Goal: Information Seeking & Learning: Learn about a topic

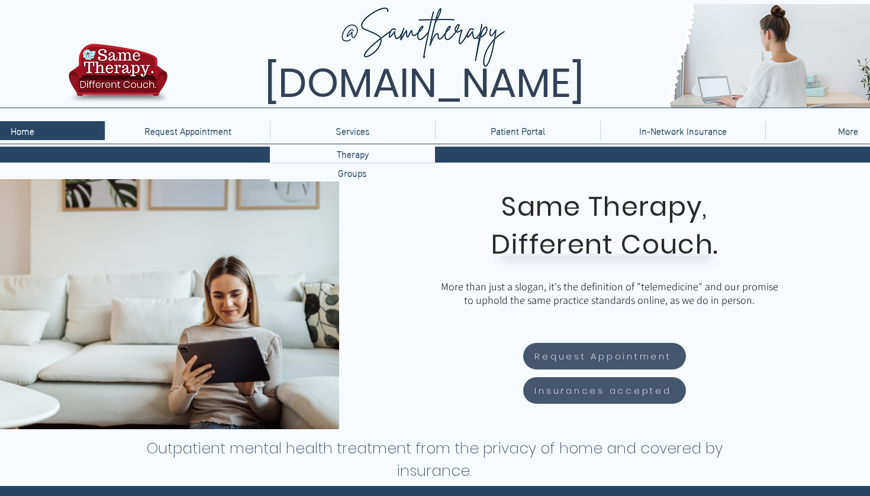
click at [343, 136] on p "Services" at bounding box center [353, 130] width 46 height 19
click at [348, 152] on p "Therapy" at bounding box center [352, 153] width 41 height 18
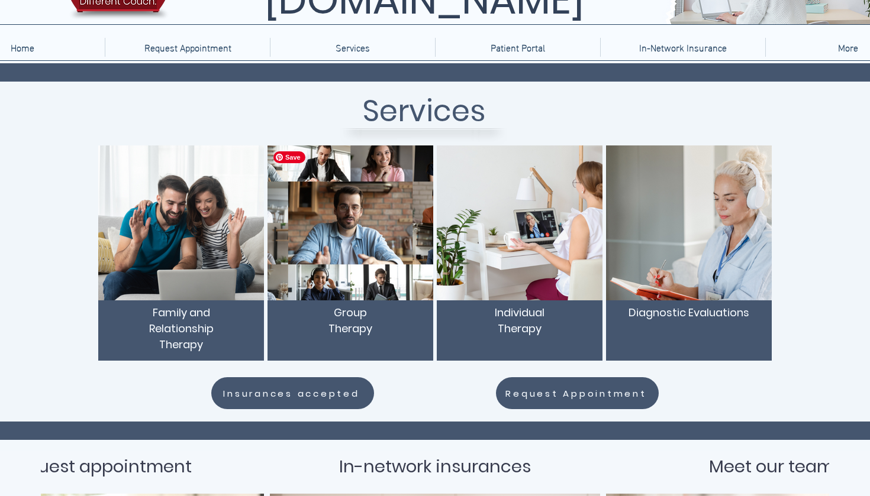
scroll to position [86, 0]
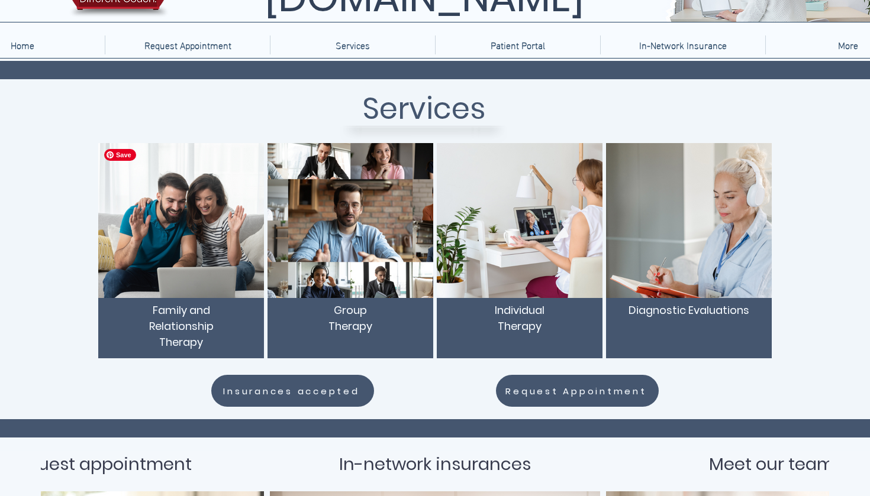
click at [186, 226] on img "main content" at bounding box center [181, 220] width 166 height 155
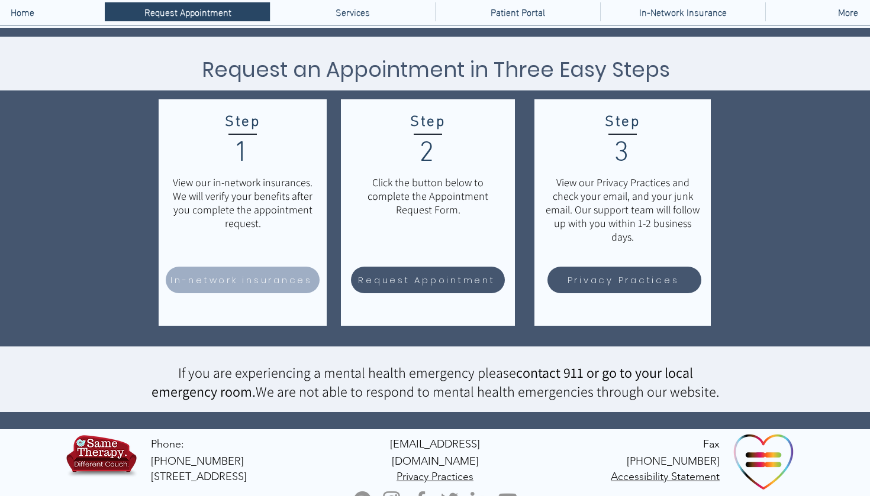
scroll to position [118, 0]
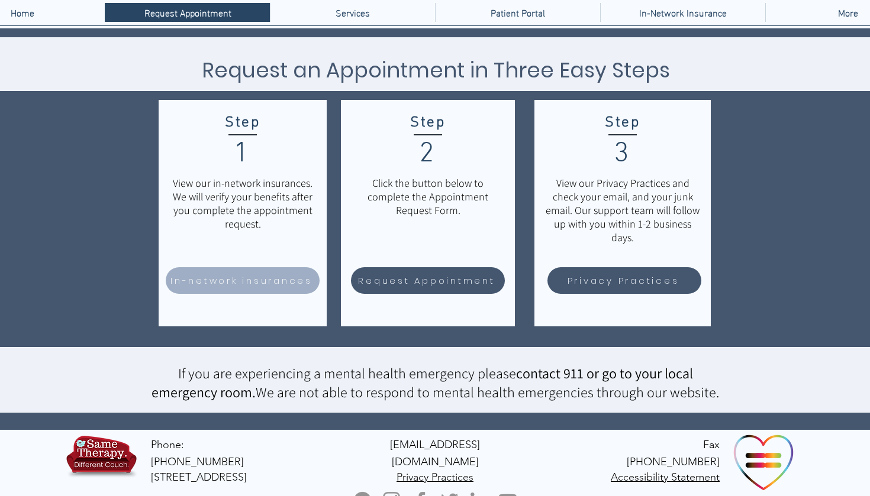
click at [222, 275] on span "In-network insurances" at bounding box center [241, 281] width 142 height 14
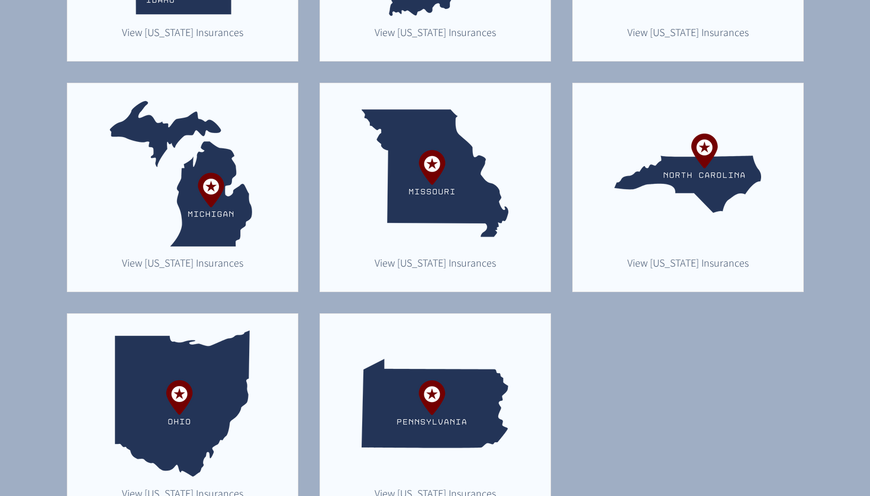
scroll to position [746, 0]
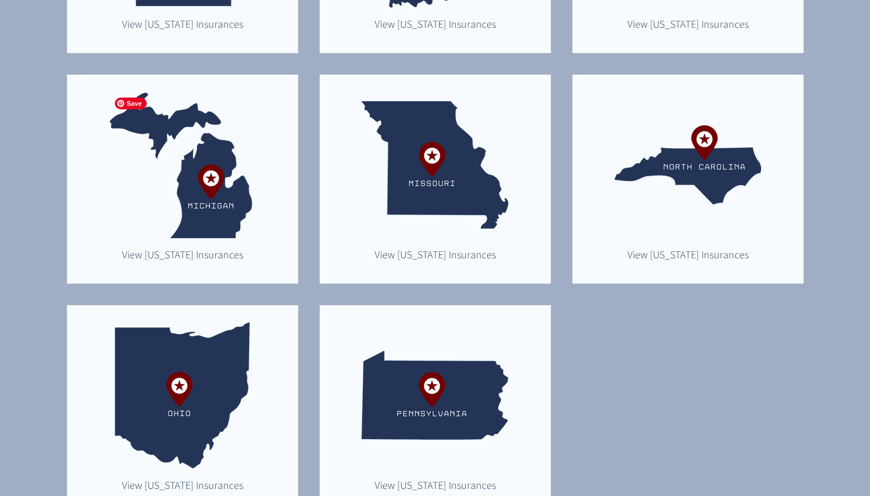
click at [217, 205] on img "main content" at bounding box center [182, 165] width 147 height 147
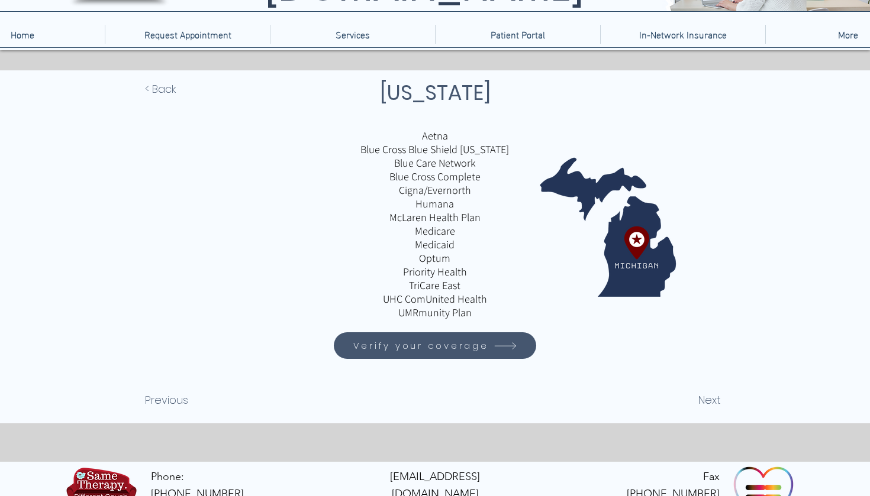
scroll to position [102, 0]
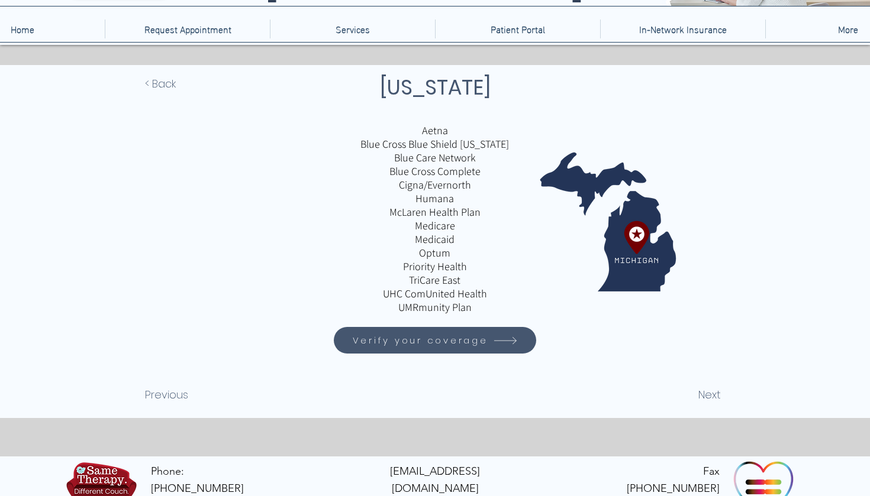
click at [491, 344] on span "Verify your coverage" at bounding box center [435, 340] width 199 height 23
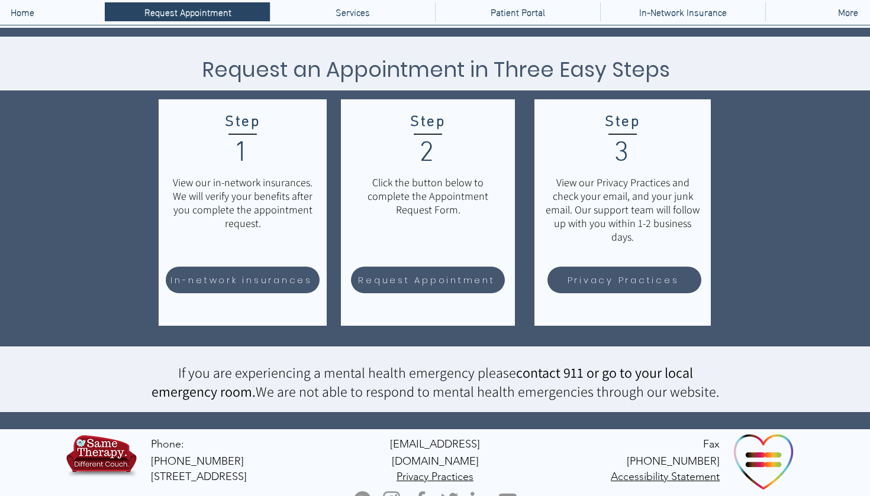
scroll to position [118, 0]
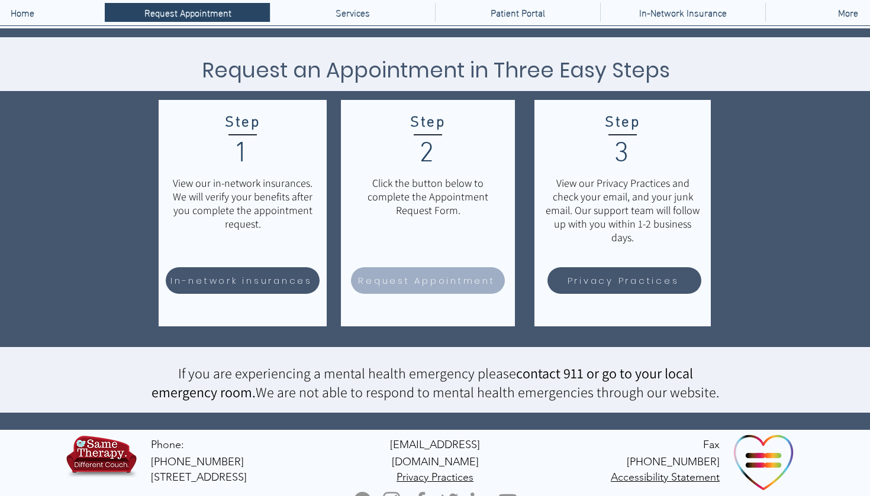
click at [383, 285] on span "Request Appointment" at bounding box center [426, 281] width 137 height 14
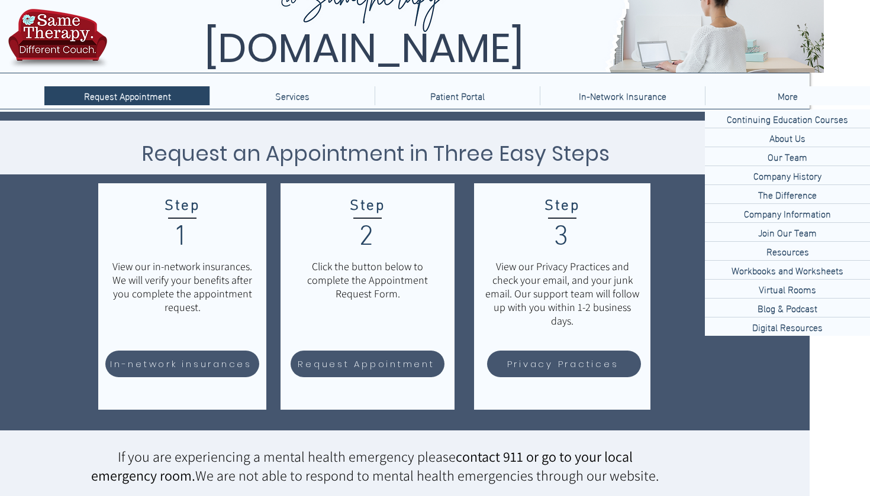
scroll to position [35, 60]
click at [750, 273] on p "Workbooks and Worksheets" at bounding box center [787, 270] width 121 height 18
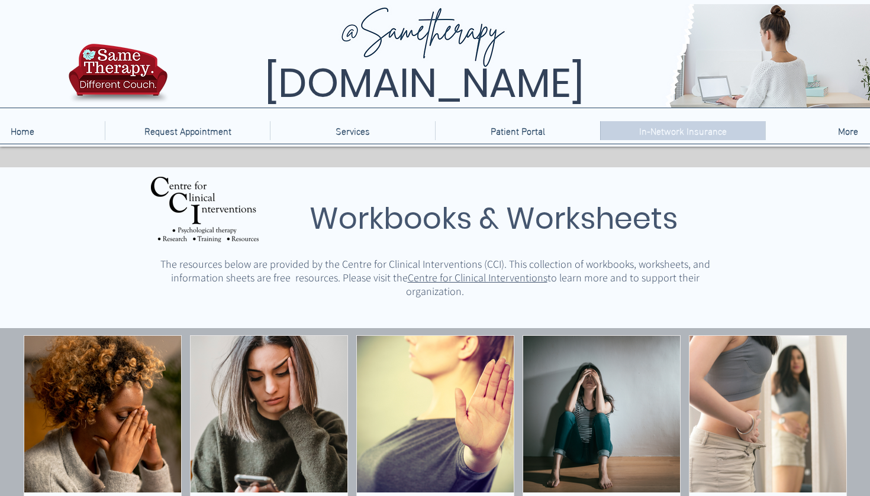
click at [641, 128] on p "In-Network Insurance" at bounding box center [682, 130] width 99 height 19
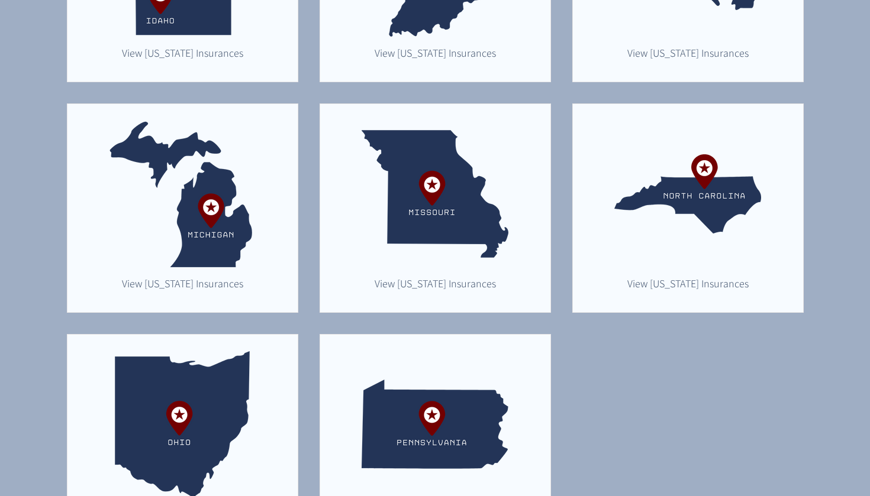
scroll to position [720, 0]
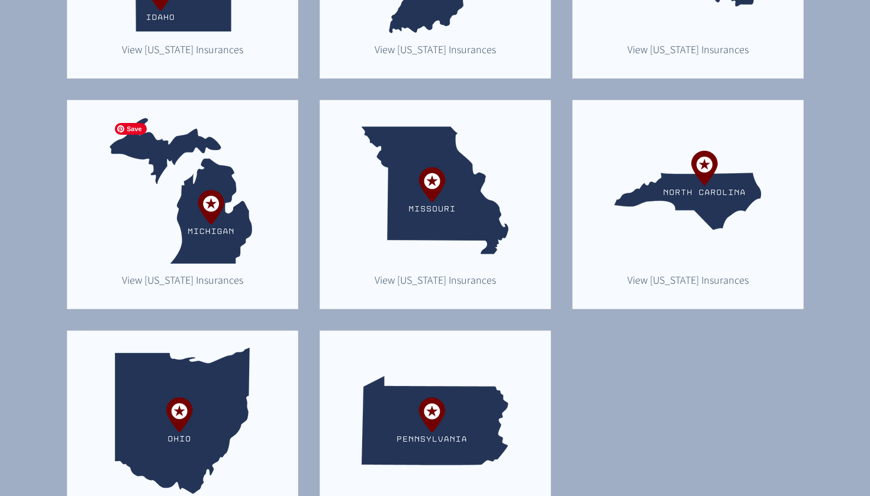
click at [225, 233] on img "main content" at bounding box center [182, 190] width 147 height 147
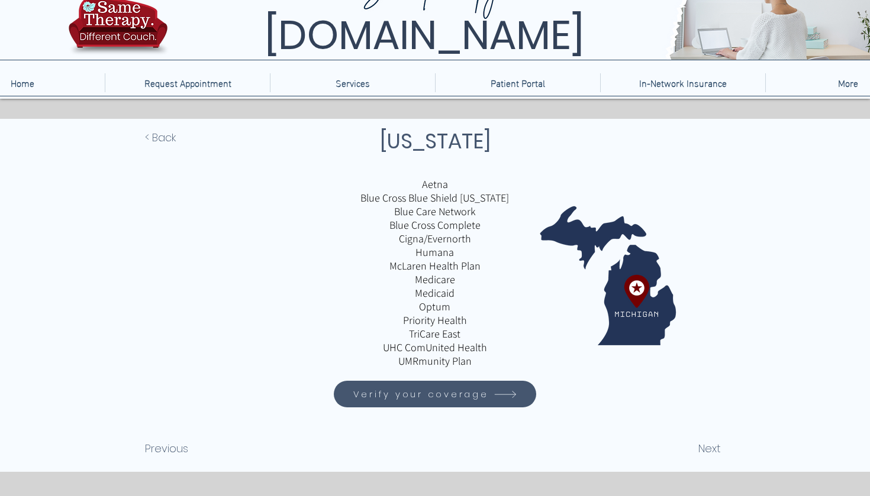
scroll to position [49, 0]
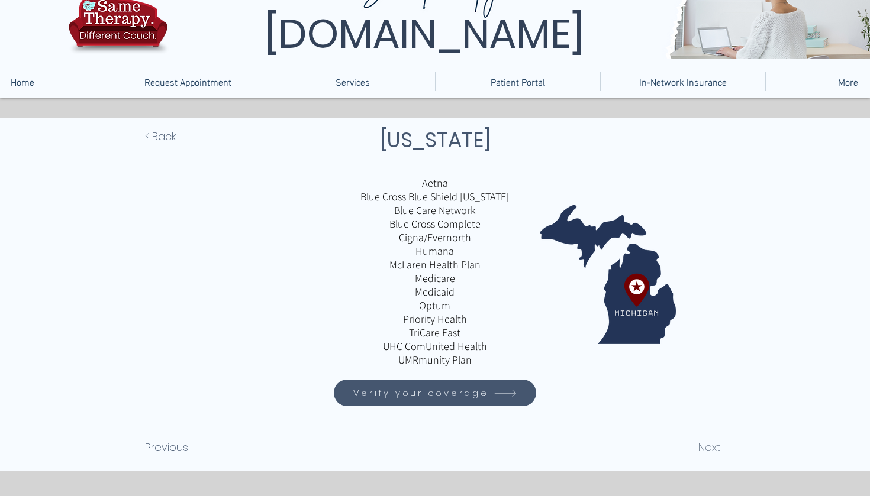
click at [709, 442] on span "Next" at bounding box center [709, 448] width 22 height 16
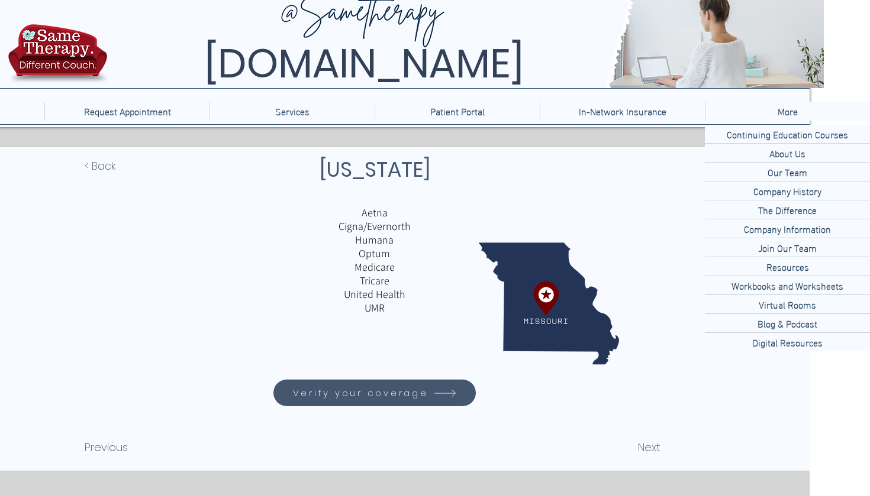
scroll to position [18, 60]
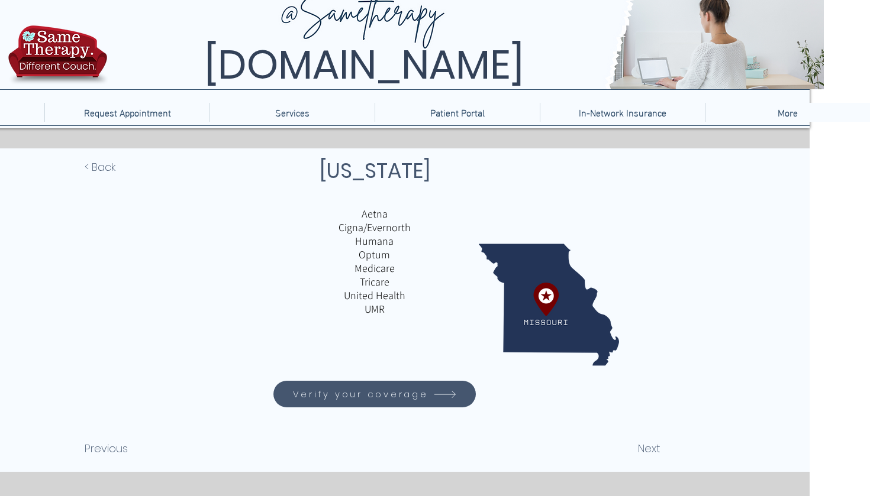
click at [769, 287] on div "main content" at bounding box center [375, 311] width 870 height 324
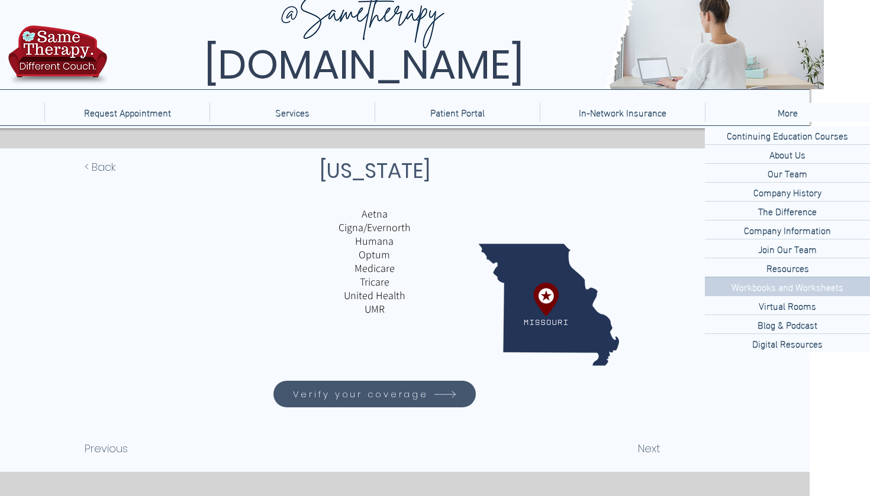
click at [759, 286] on p "Workbooks and Worksheets" at bounding box center [787, 287] width 121 height 18
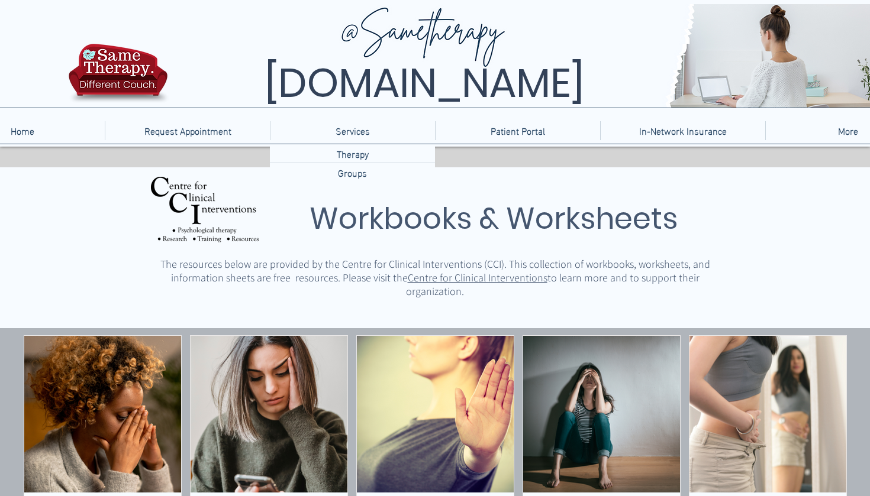
click at [306, 127] on div "Services" at bounding box center [352, 130] width 159 height 19
click at [346, 172] on p "Groups" at bounding box center [352, 172] width 38 height 18
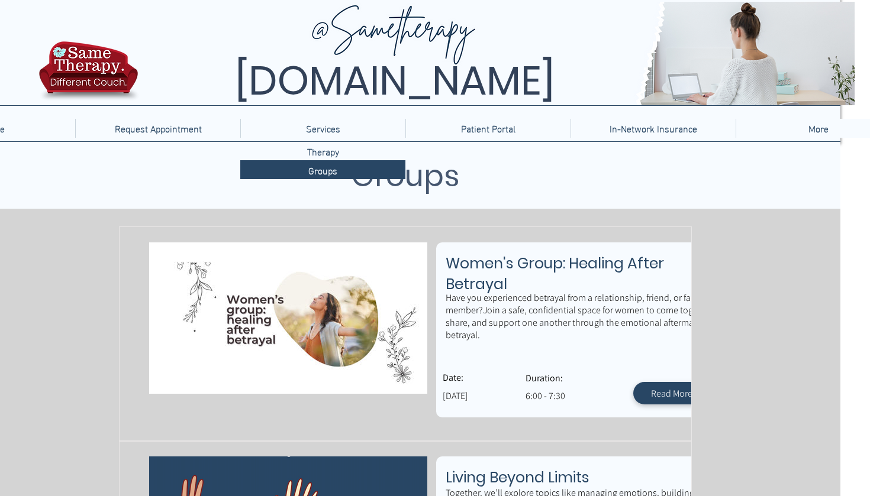
scroll to position [2, 0]
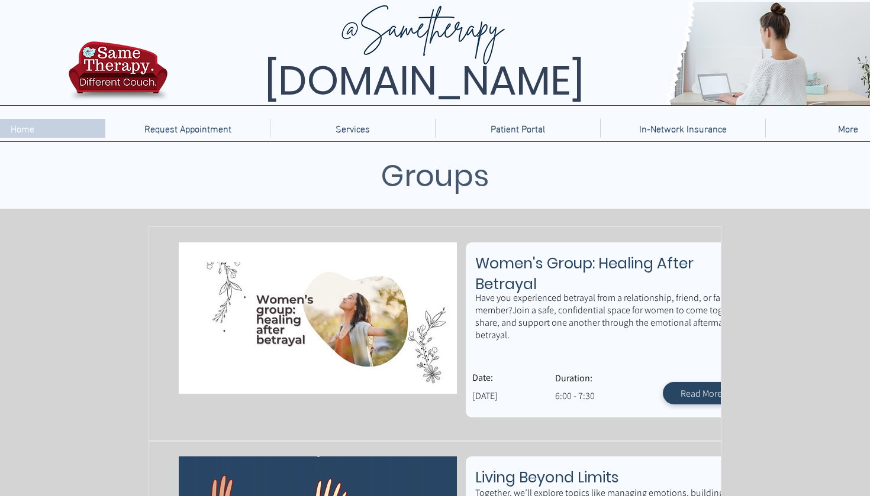
click at [51, 137] on div "Home" at bounding box center [22, 128] width 159 height 19
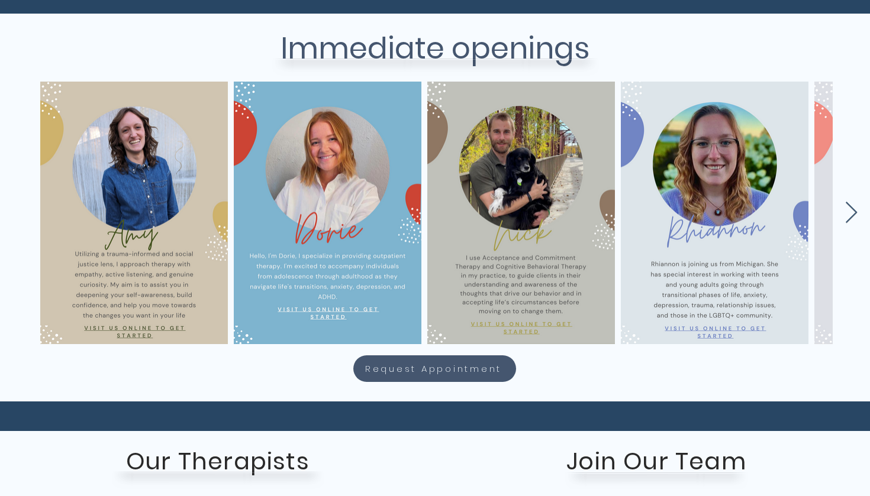
scroll to position [495, 0]
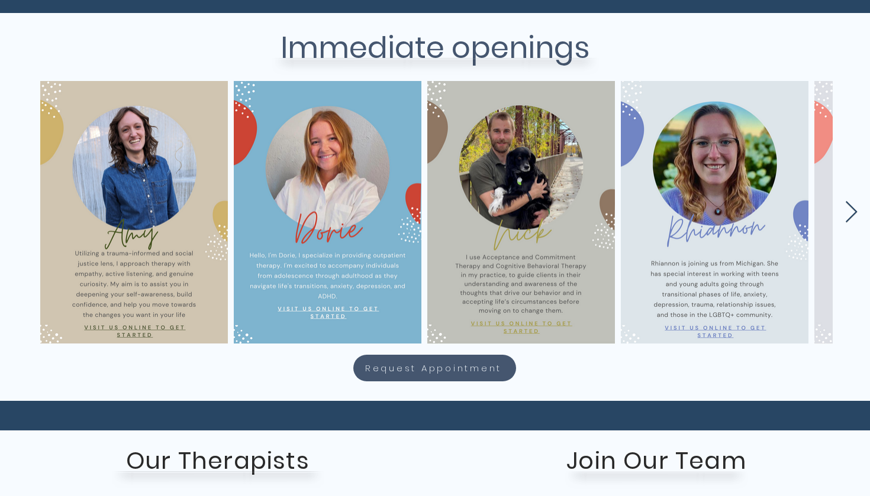
click at [848, 215] on icon "Next Item" at bounding box center [851, 212] width 14 height 23
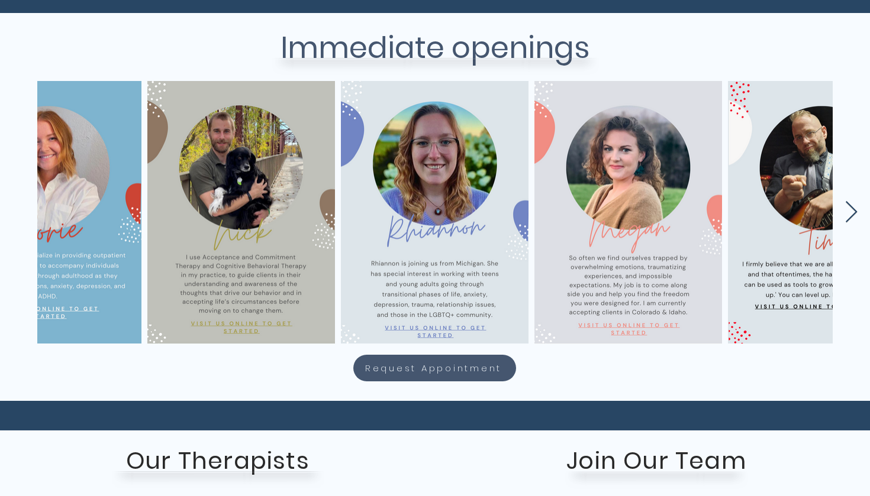
scroll to position [0, 280]
click at [848, 215] on icon "Next Item" at bounding box center [851, 212] width 14 height 23
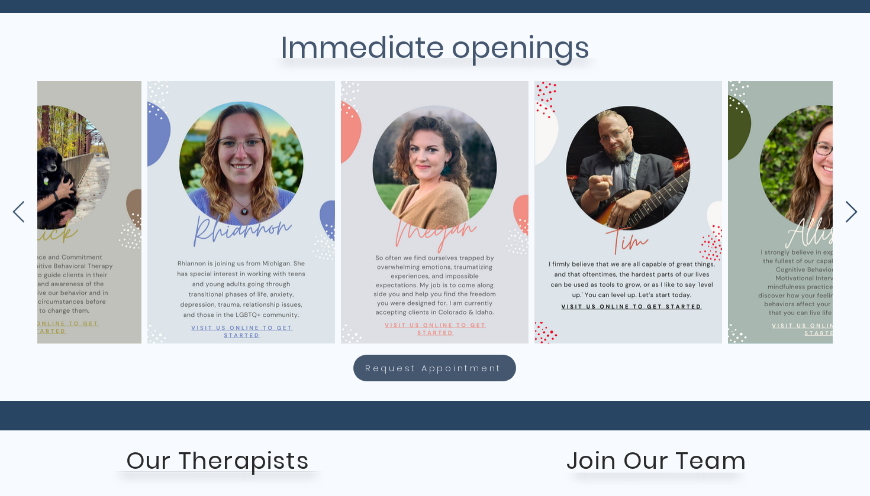
click at [848, 215] on icon "Next Item" at bounding box center [851, 212] width 14 height 23
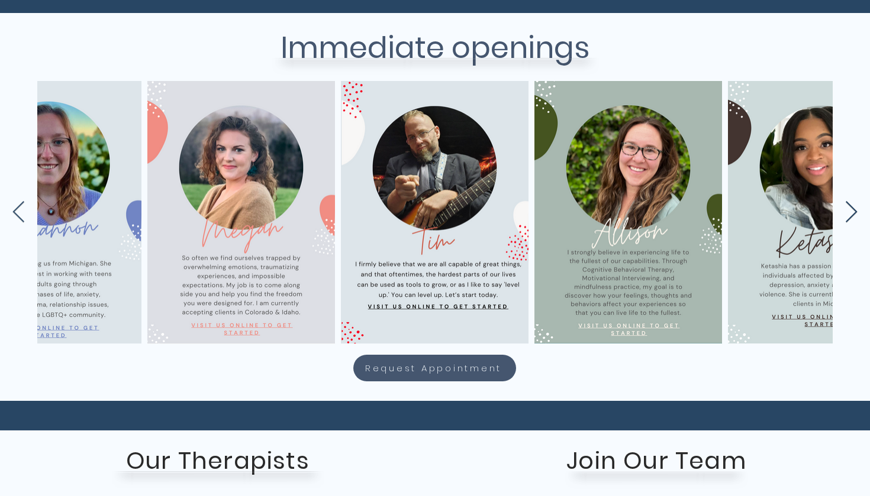
click at [848, 215] on icon "Next Item" at bounding box center [851, 212] width 14 height 23
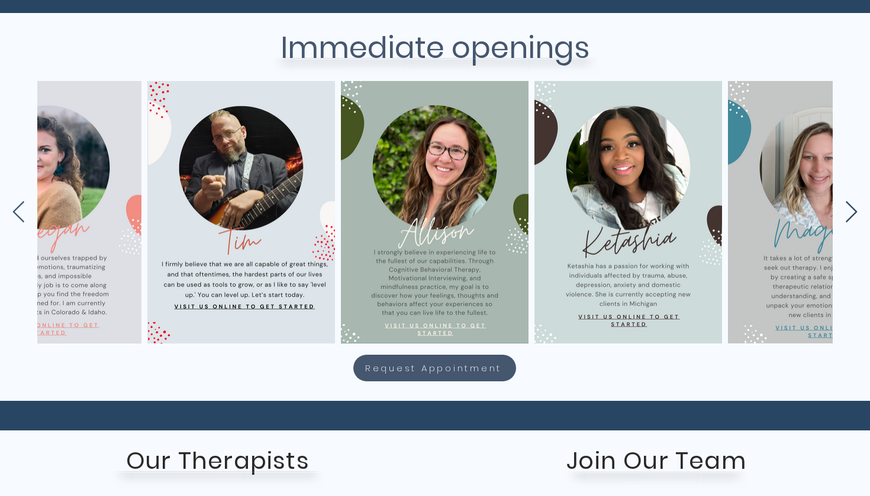
click at [848, 215] on icon "Next Item" at bounding box center [851, 212] width 14 height 23
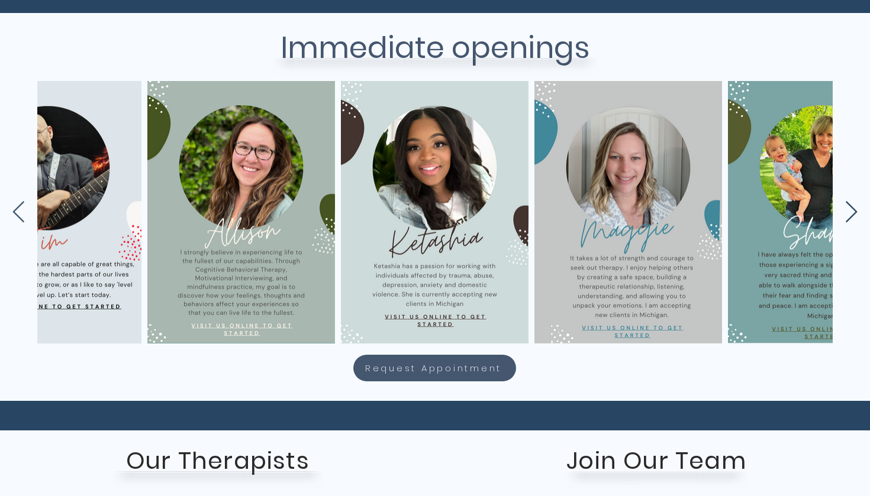
click at [848, 215] on icon "Next Item" at bounding box center [851, 212] width 14 height 23
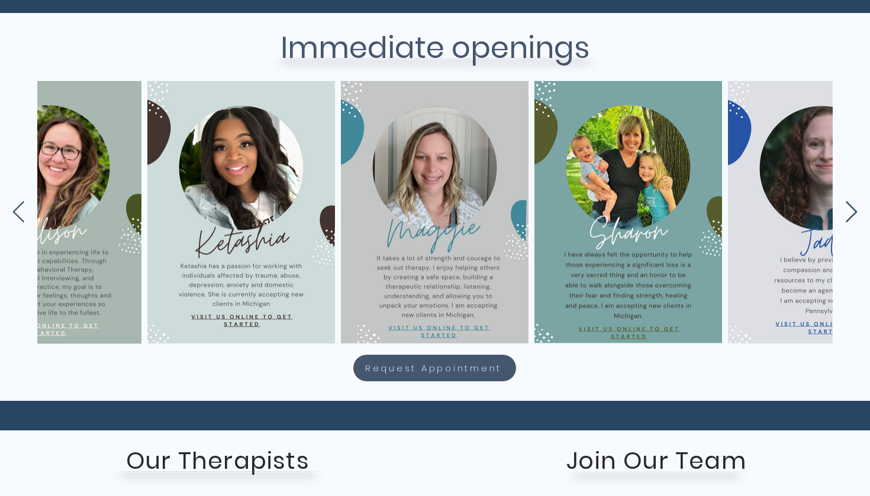
scroll to position [0, 1247]
click at [848, 215] on icon "Next Item" at bounding box center [851, 212] width 14 height 23
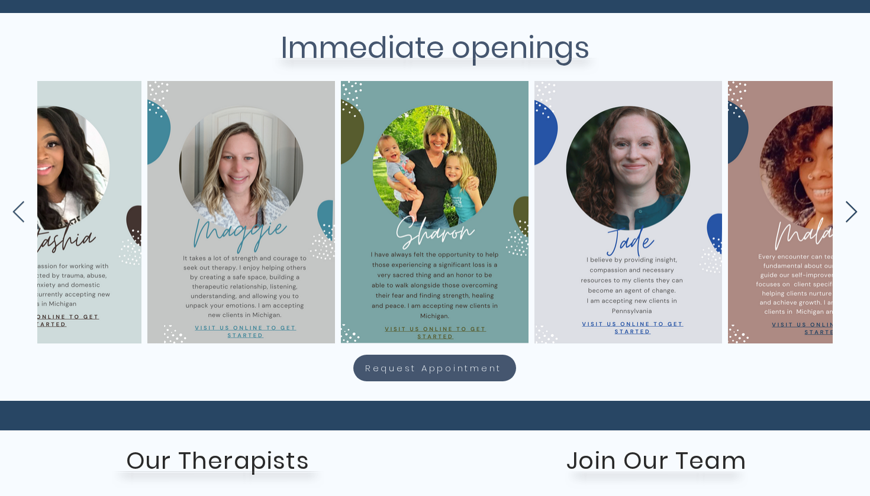
scroll to position [0, 1441]
click at [848, 215] on icon "Next Item" at bounding box center [851, 212] width 14 height 23
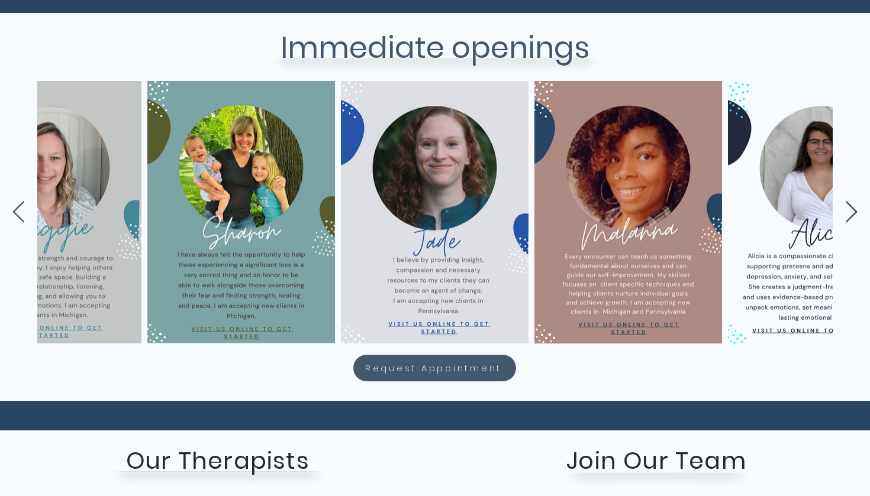
click at [848, 215] on icon "Next Item" at bounding box center [851, 212] width 14 height 23
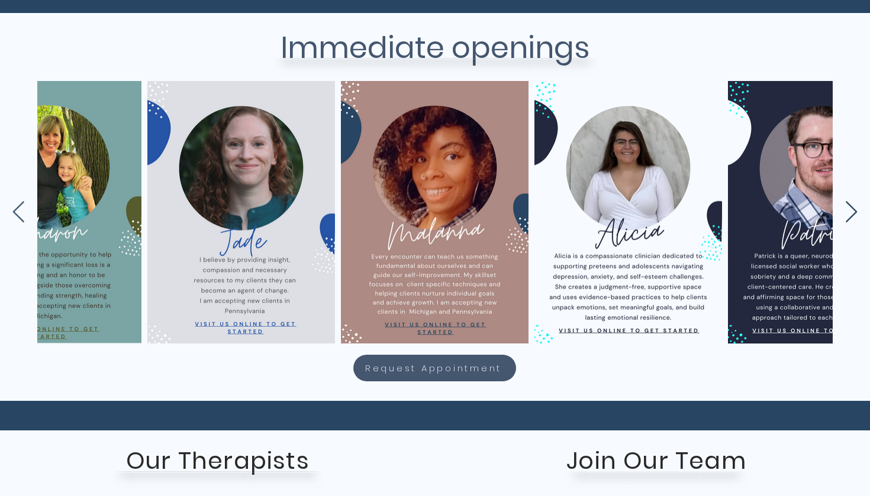
scroll to position [0, 1828]
click at [848, 215] on icon "Next Item" at bounding box center [851, 212] width 14 height 23
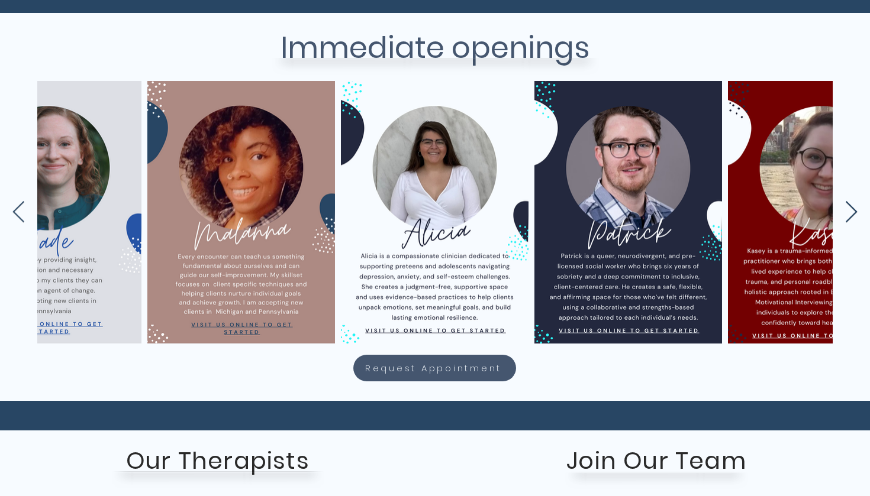
click at [848, 215] on icon "Next Item" at bounding box center [851, 212] width 14 height 23
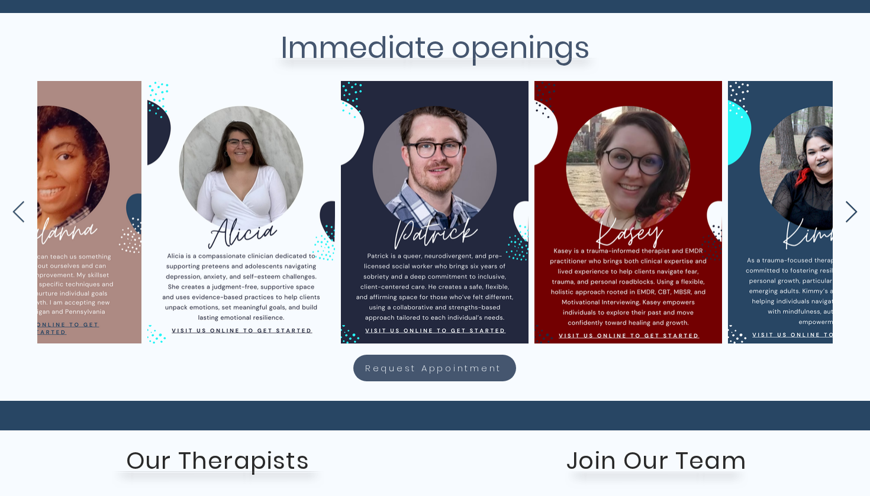
click at [848, 215] on icon "Next Item" at bounding box center [851, 212] width 14 height 23
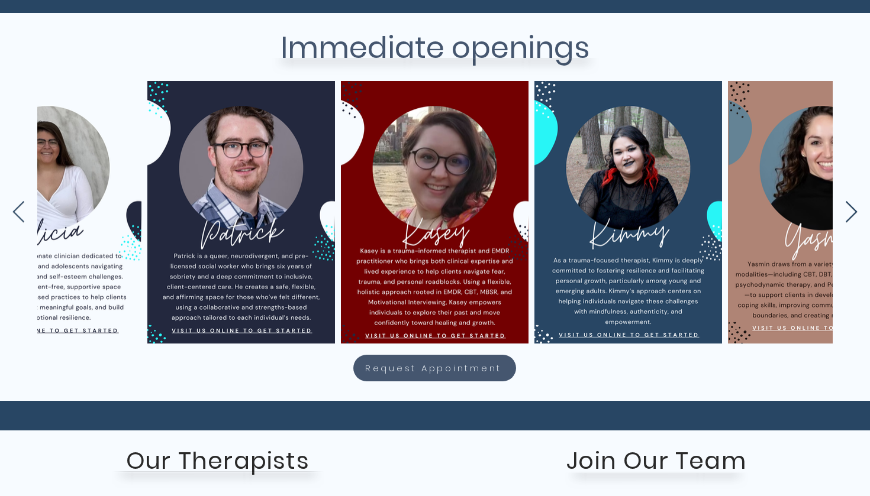
click at [848, 215] on icon "Next Item" at bounding box center [851, 212] width 14 height 23
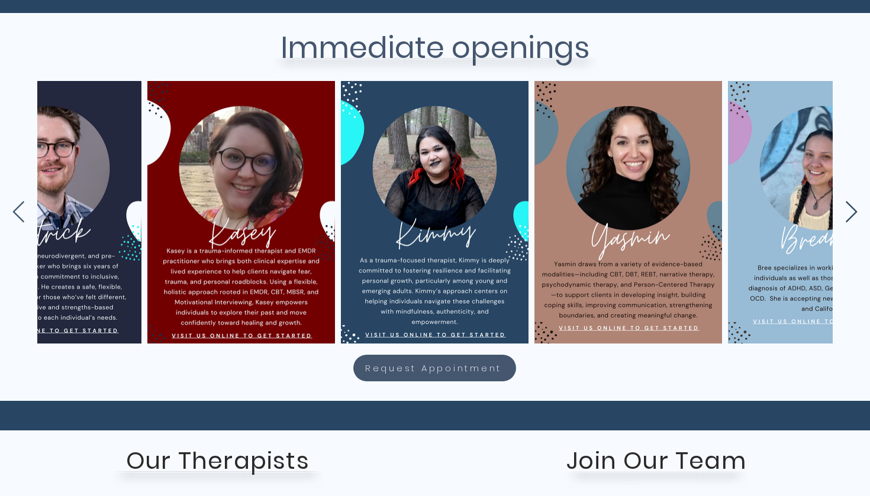
scroll to position [0, 2602]
click at [848, 215] on icon "Next Item" at bounding box center [851, 212] width 14 height 23
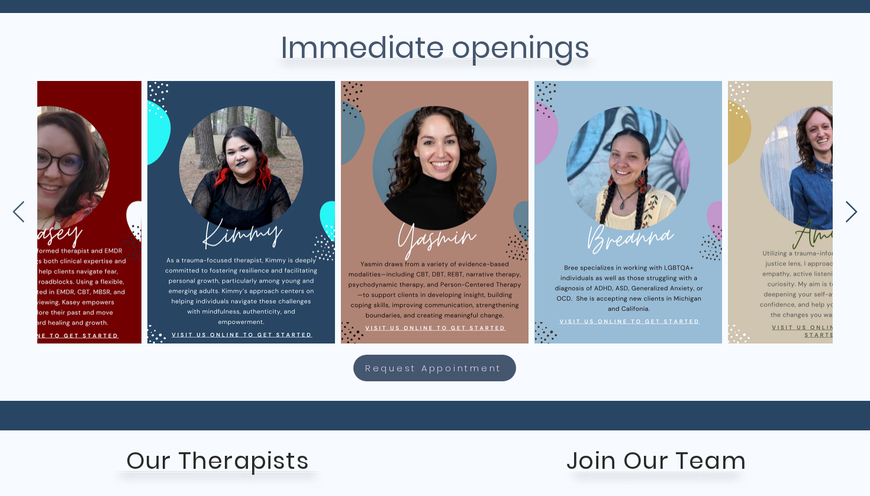
scroll to position [0, 2795]
click at [848, 215] on icon "Next Item" at bounding box center [851, 212] width 14 height 23
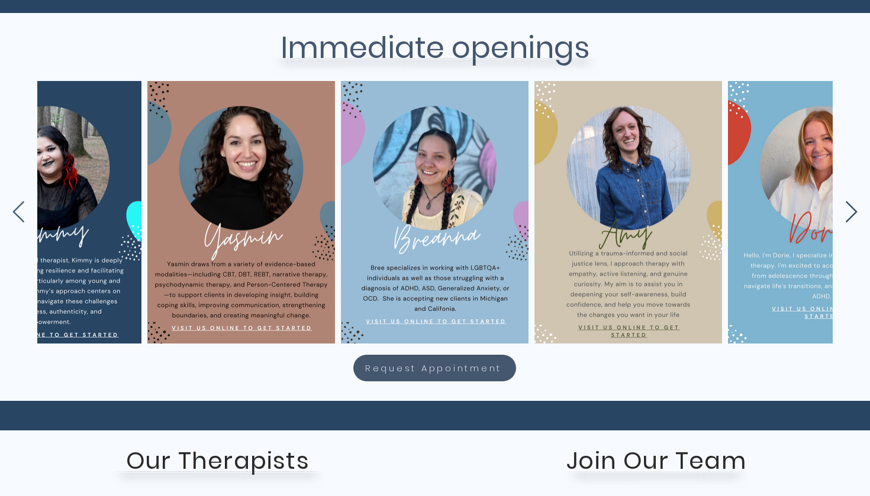
click at [848, 215] on icon "Next Item" at bounding box center [851, 212] width 14 height 23
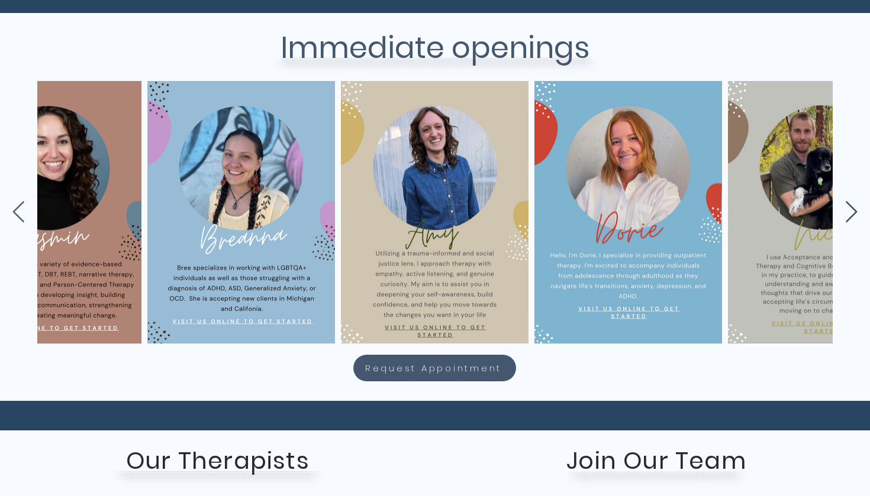
click at [848, 215] on icon "Next Item" at bounding box center [851, 212] width 14 height 23
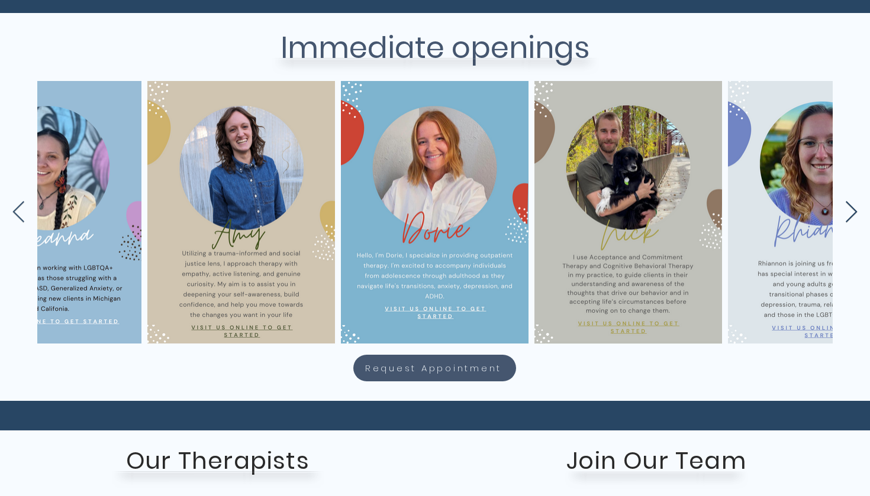
click at [848, 215] on icon "Next Item" at bounding box center [851, 212] width 14 height 23
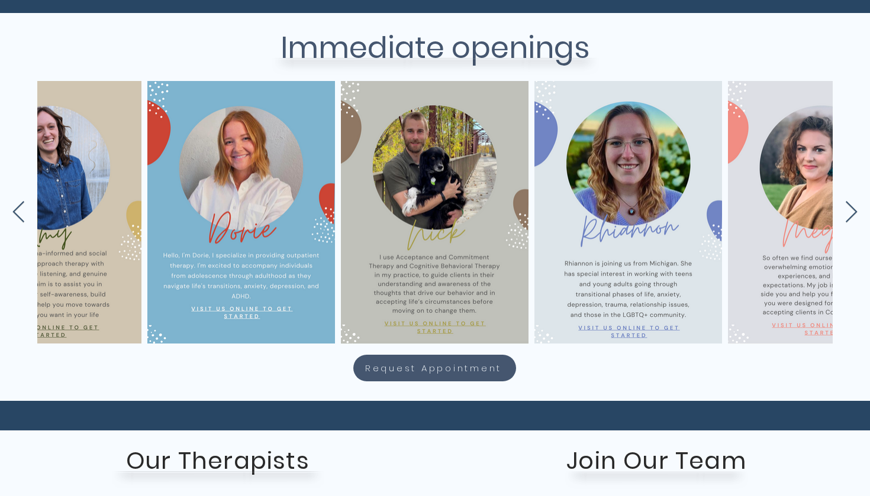
scroll to position [0, 3569]
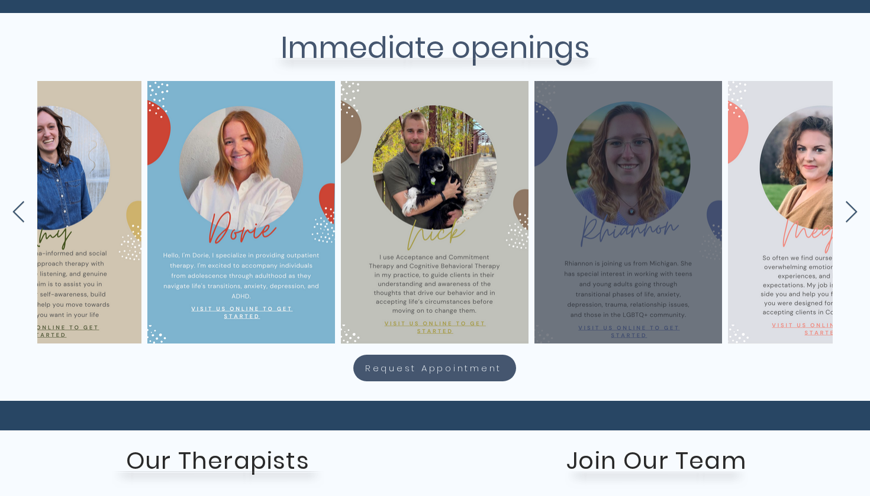
click at [631, 330] on div "main content" at bounding box center [628, 212] width 188 height 263
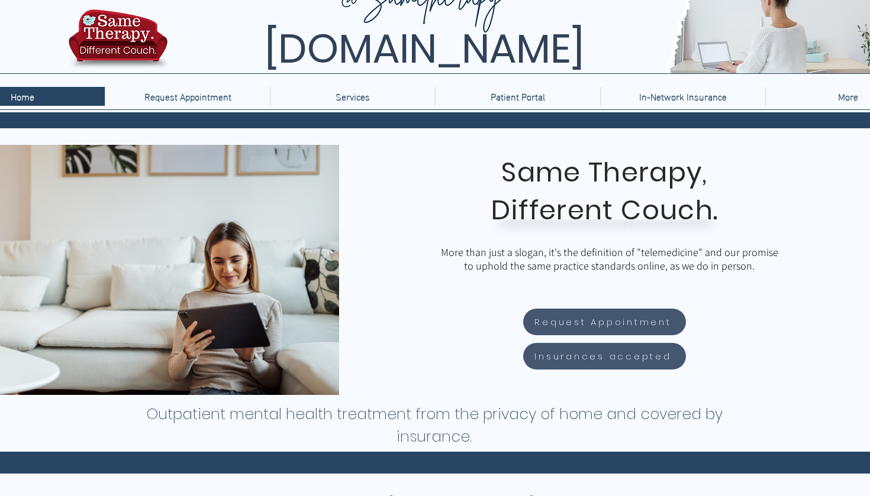
scroll to position [36, 0]
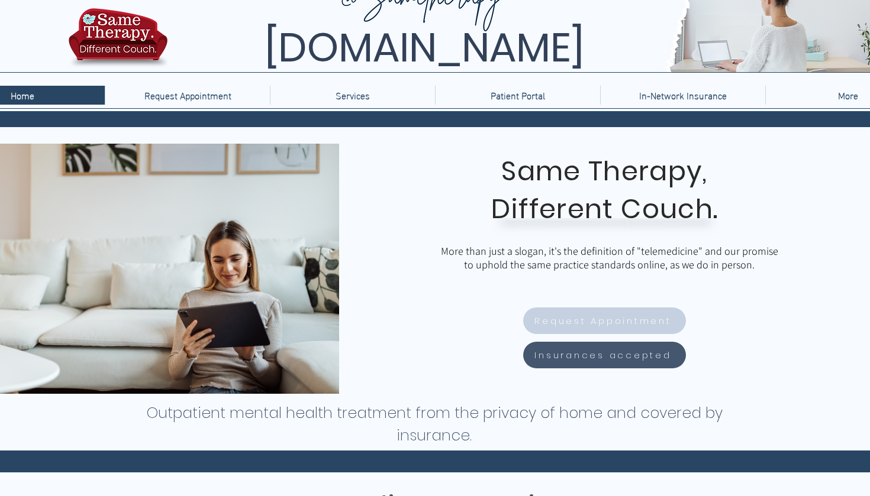
click at [558, 312] on span "Request Appointment" at bounding box center [604, 320] width 159 height 23
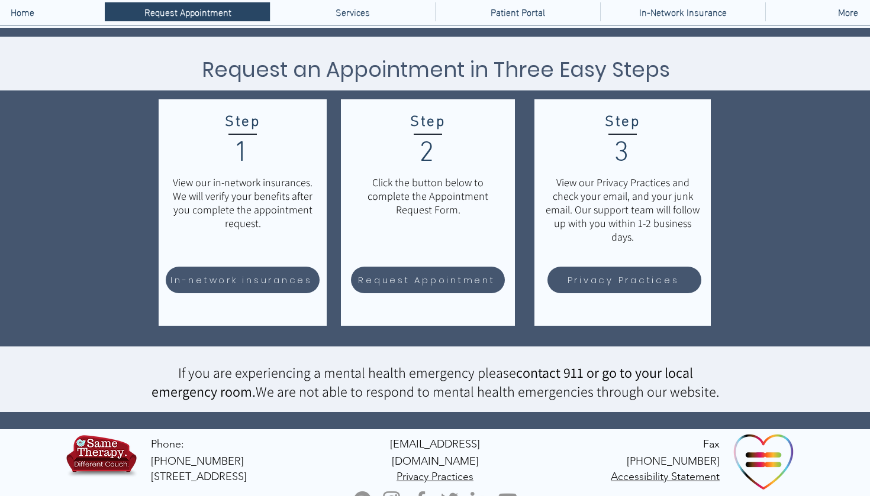
scroll to position [118, 0]
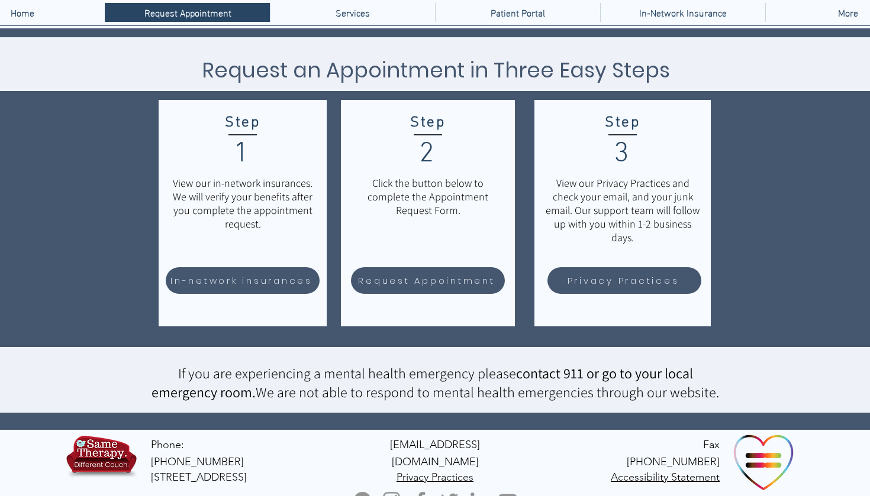
click at [403, 444] on span "[EMAIL_ADDRESS][DOMAIN_NAME]" at bounding box center [435, 453] width 90 height 30
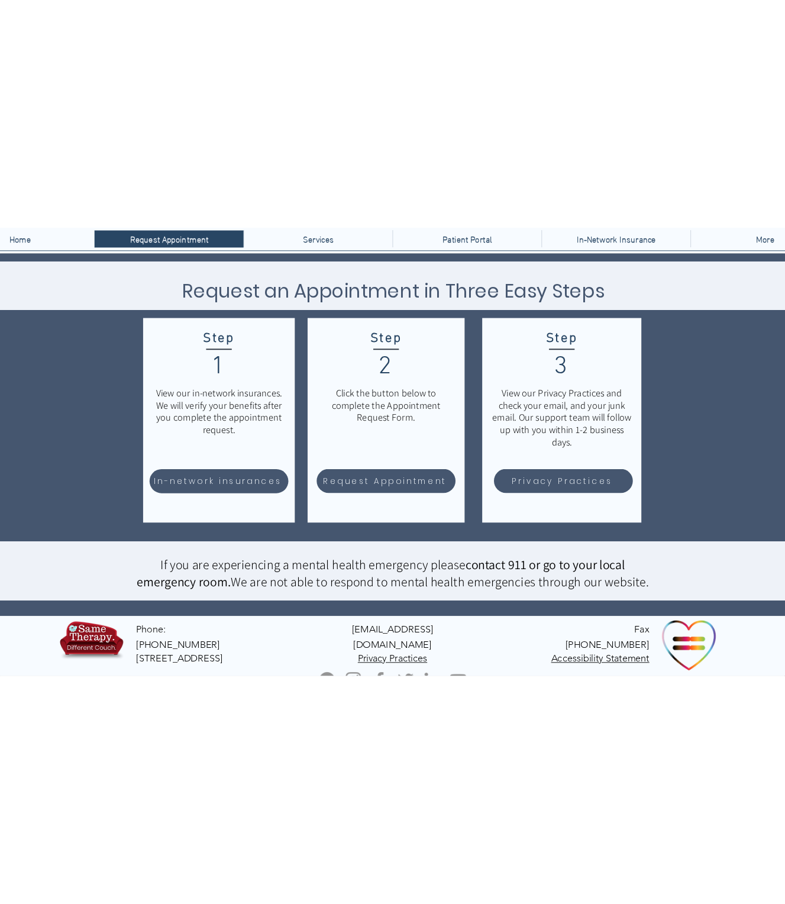
scroll to position [0, 0]
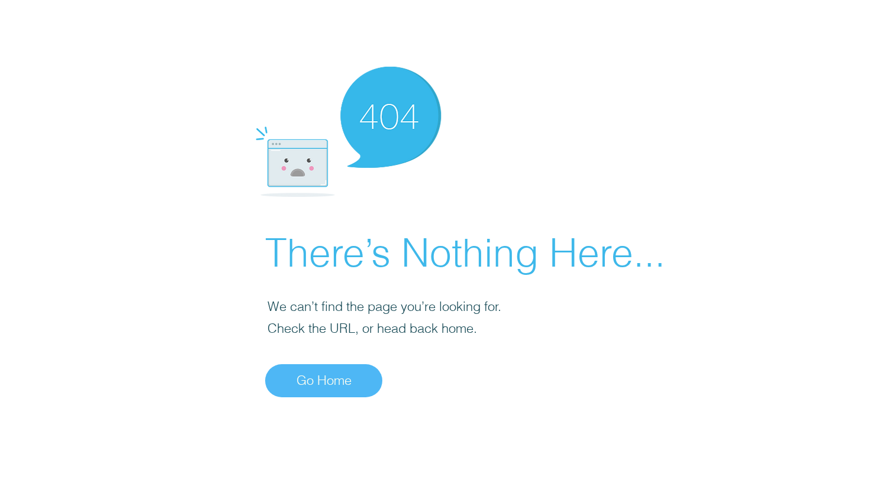
click at [326, 376] on span "Go Home" at bounding box center [323, 381] width 55 height 18
